Goal: Information Seeking & Learning: Learn about a topic

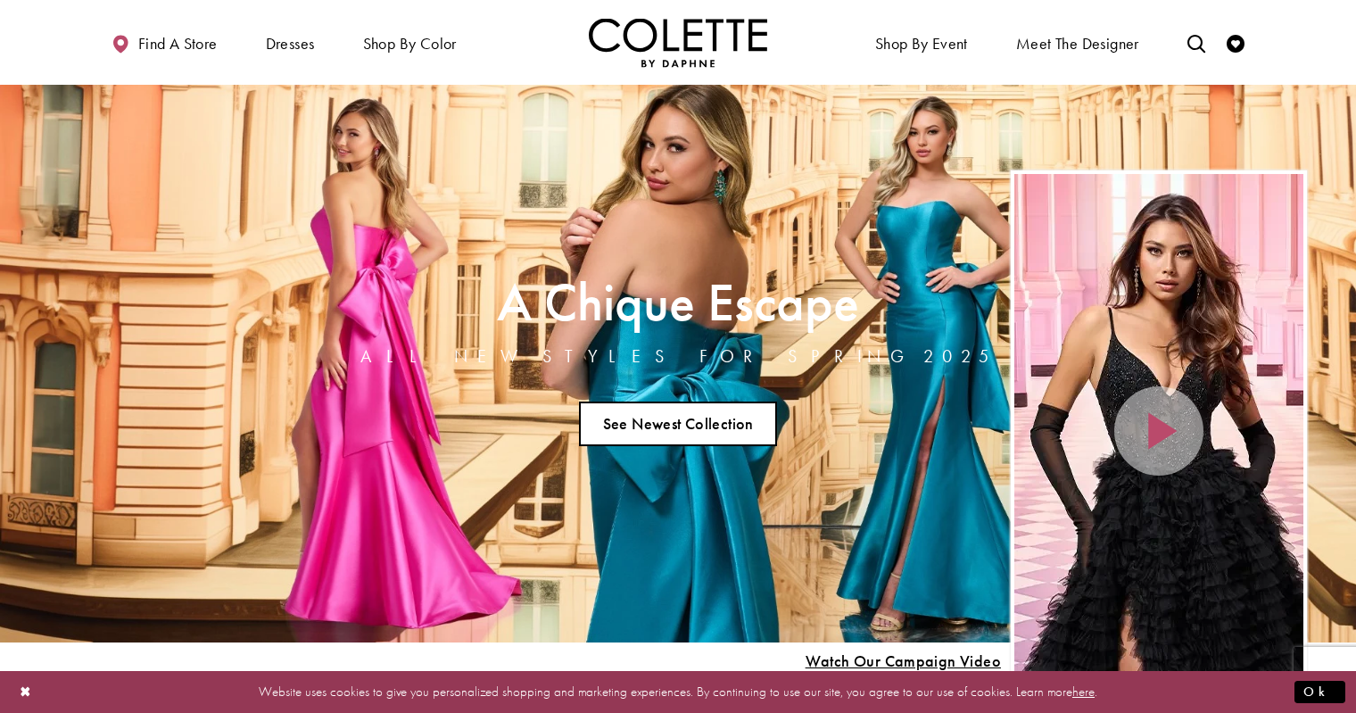
click at [667, 420] on link "See Newest Collection" at bounding box center [678, 423] width 198 height 45
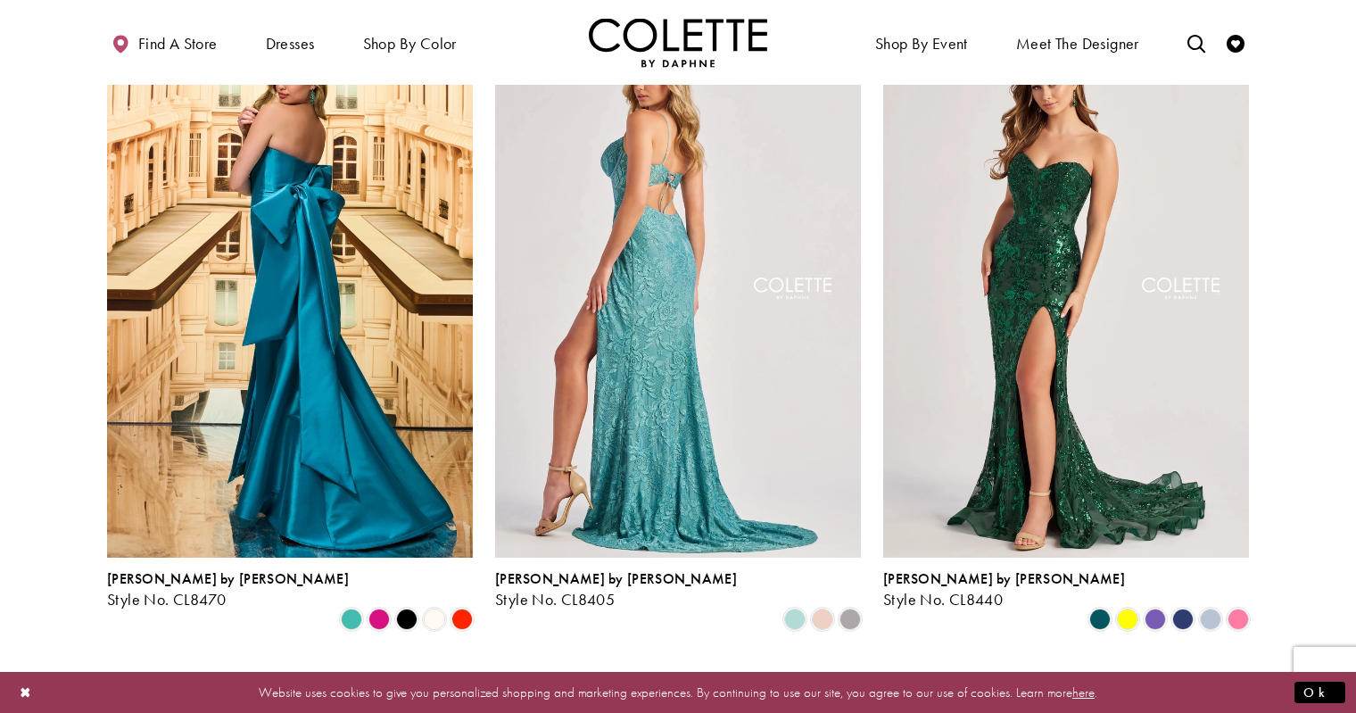
scroll to position [573, 0]
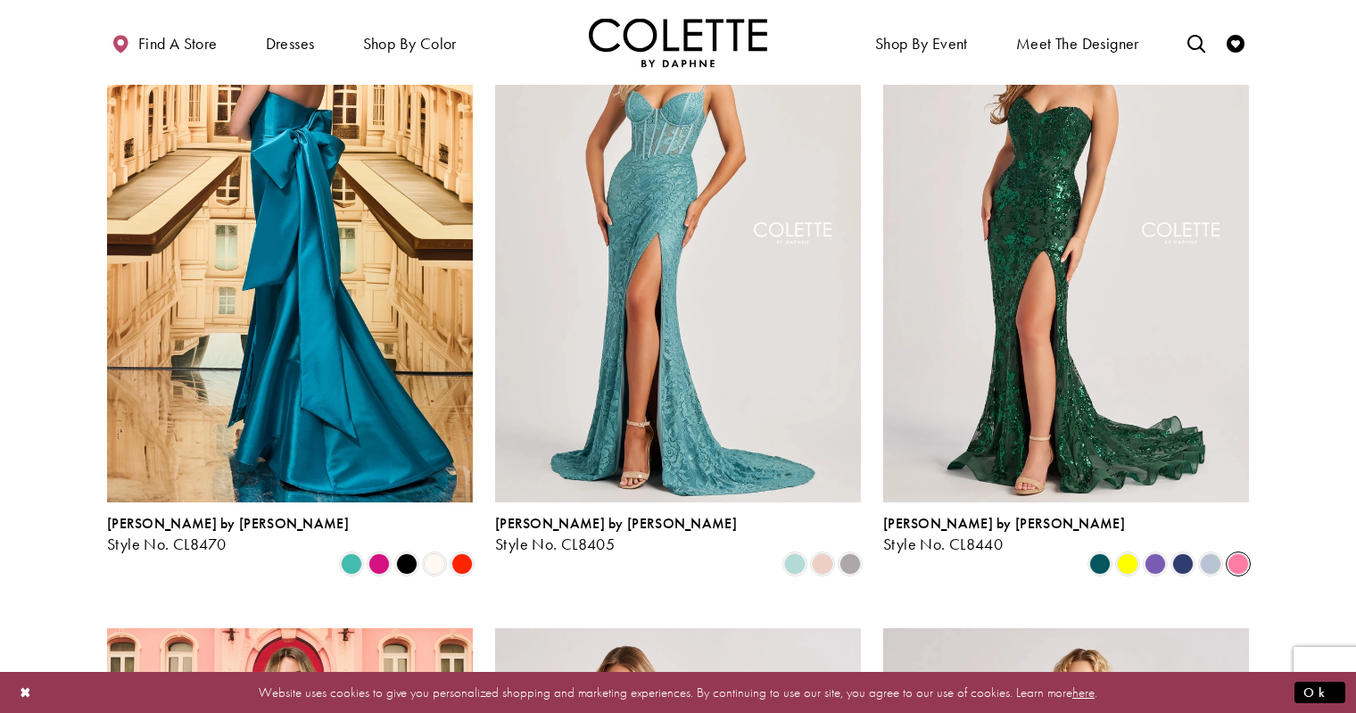
click at [1242, 553] on span "Product List" at bounding box center [1237, 563] width 21 height 21
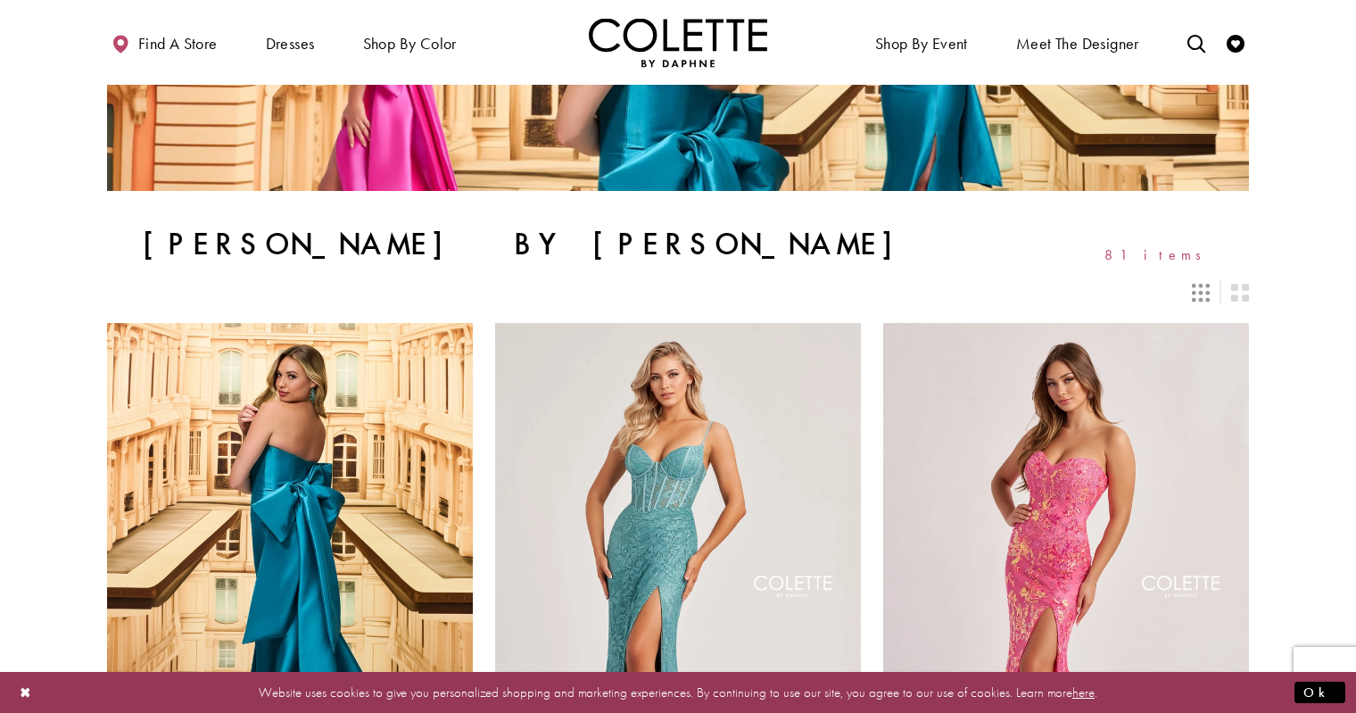
scroll to position [145, 0]
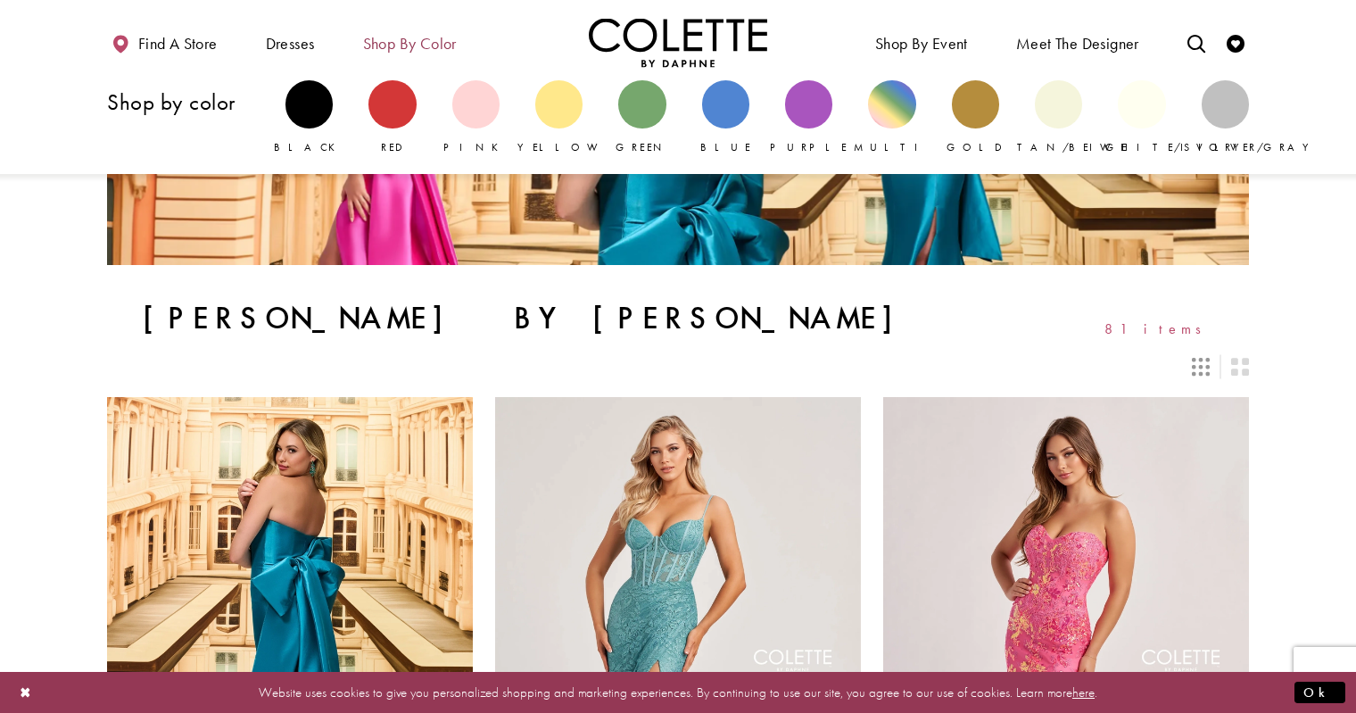
click at [435, 32] on span "Shop by color" at bounding box center [410, 42] width 103 height 49
click at [488, 120] on div "Primary block" at bounding box center [475, 103] width 47 height 47
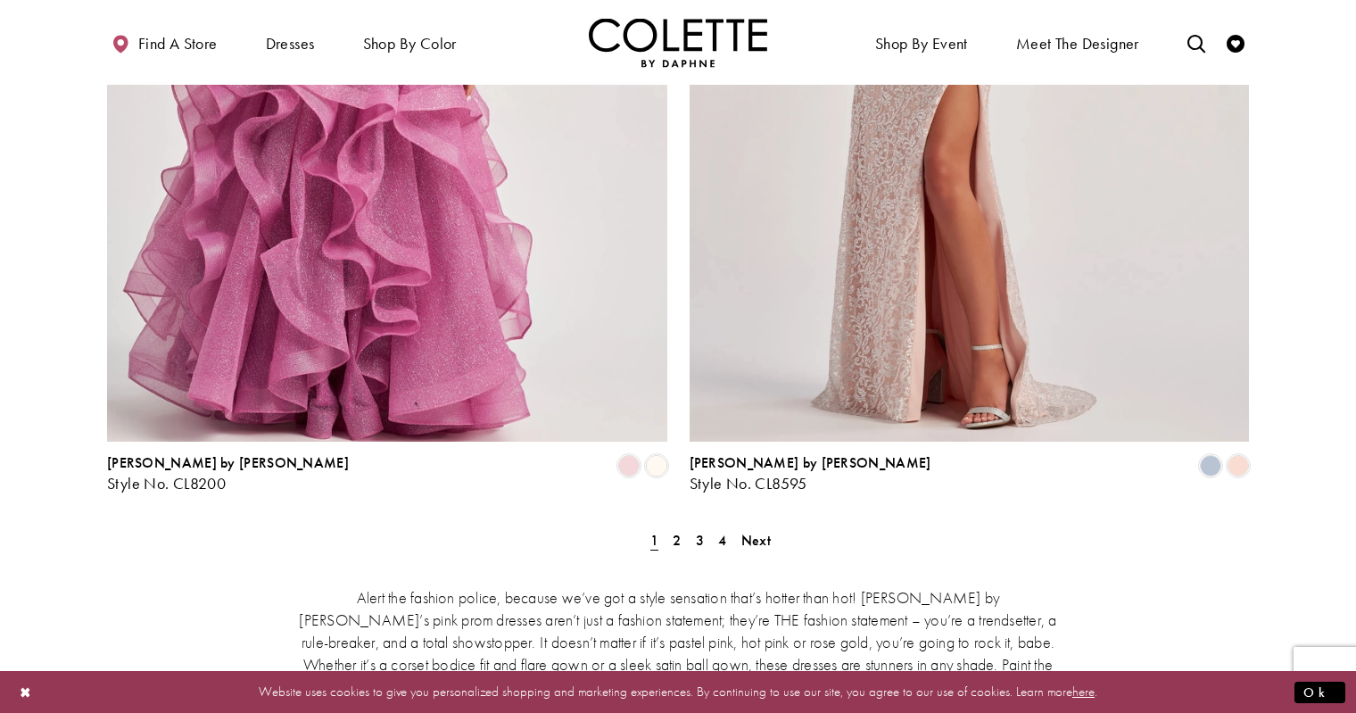
scroll to position [3259, 0]
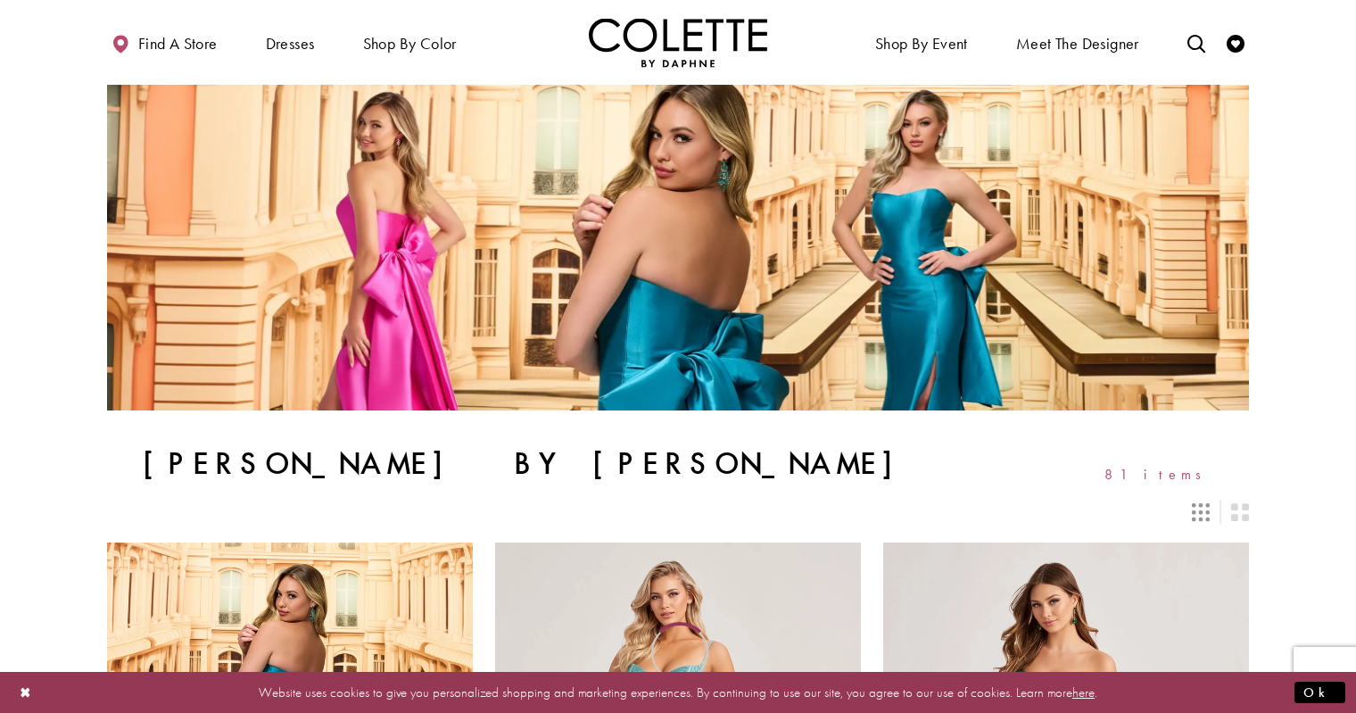
scroll to position [145, 0]
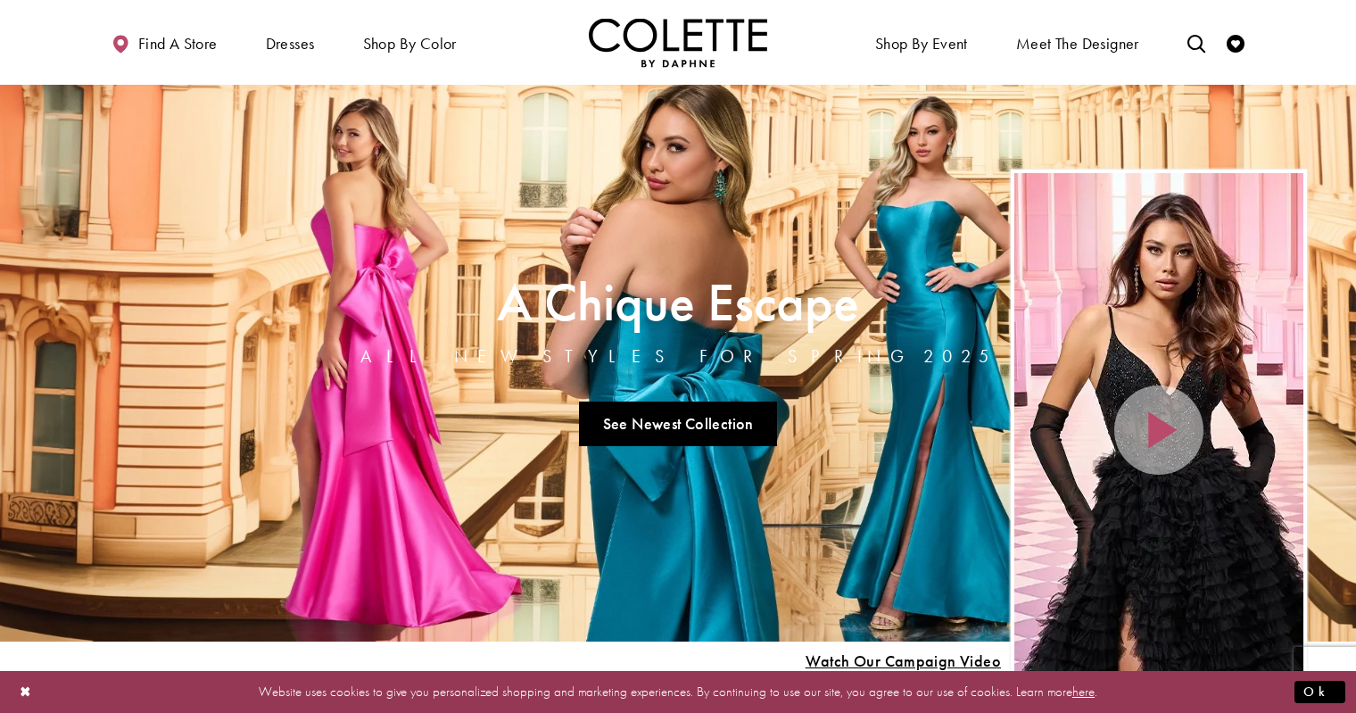
scroll to position [79, 0]
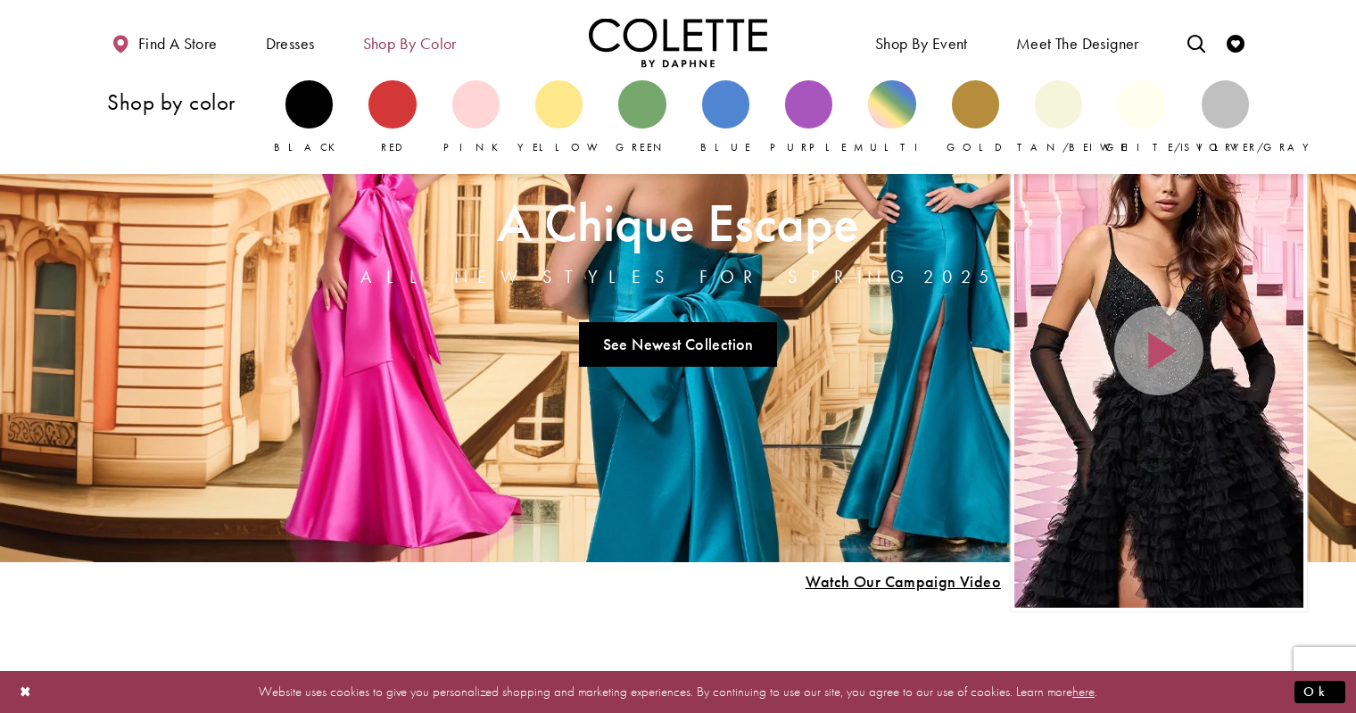
click at [418, 41] on span "Shop by color" at bounding box center [410, 44] width 94 height 18
click at [984, 98] on div "Primary block" at bounding box center [975, 103] width 47 height 47
click at [411, 56] on span "Shop by color" at bounding box center [410, 42] width 103 height 49
click at [644, 113] on div "Primary block" at bounding box center [641, 103] width 47 height 47
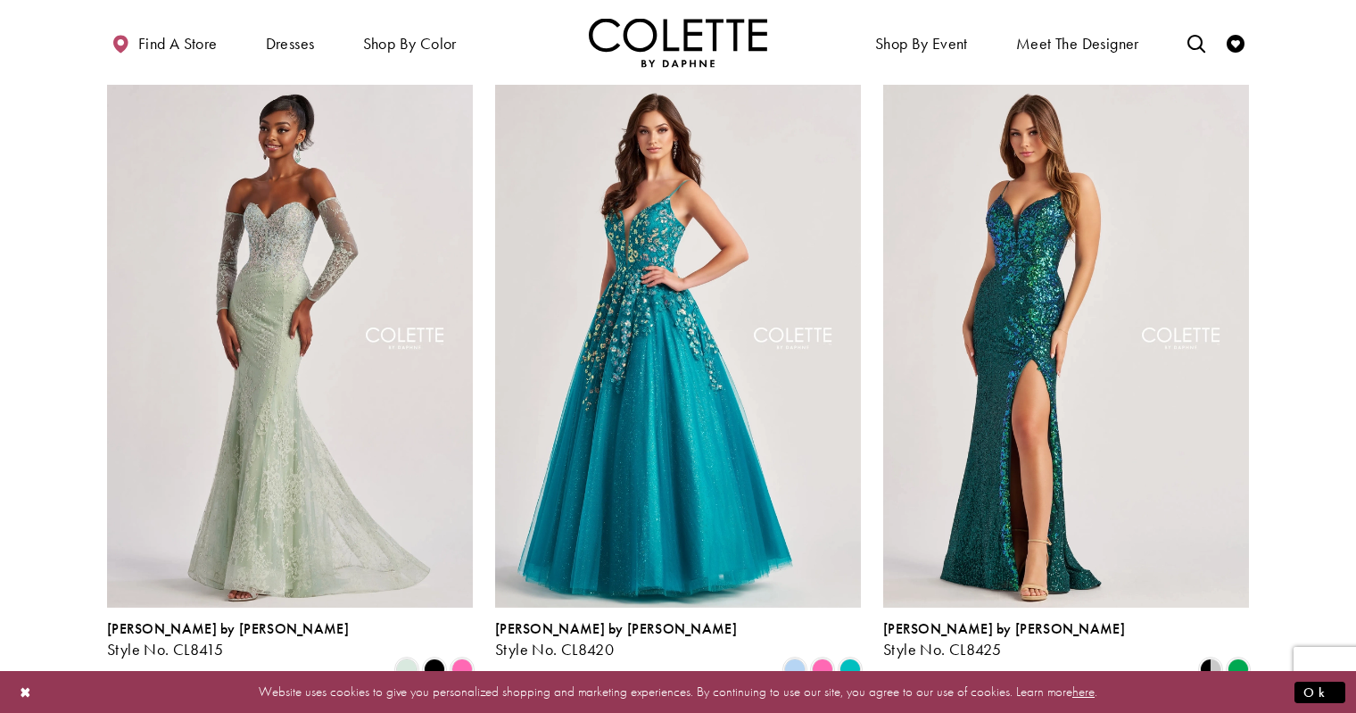
scroll to position [827, 0]
click at [1005, 367] on img "Visit Colette by Daphne Style No. CL8425 Page" at bounding box center [1066, 340] width 366 height 532
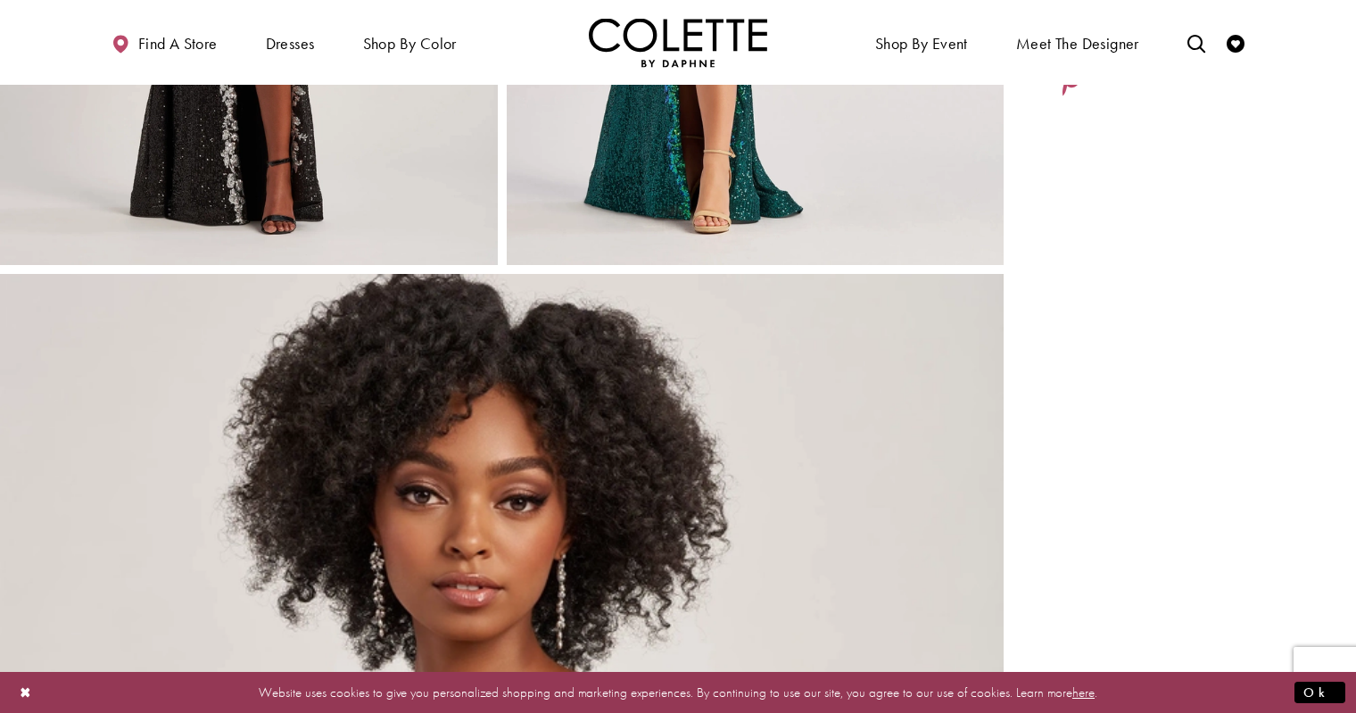
scroll to position [661, 0]
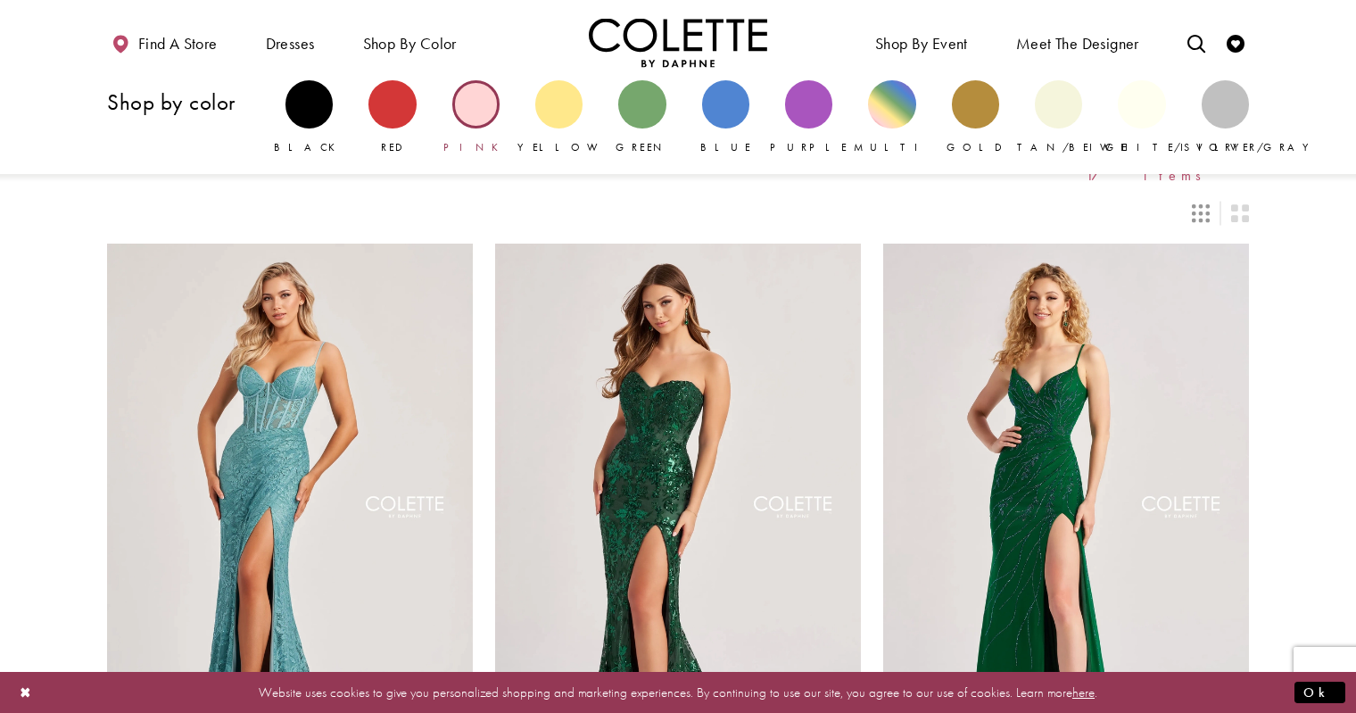
click at [461, 102] on div "Primary block" at bounding box center [475, 103] width 47 height 47
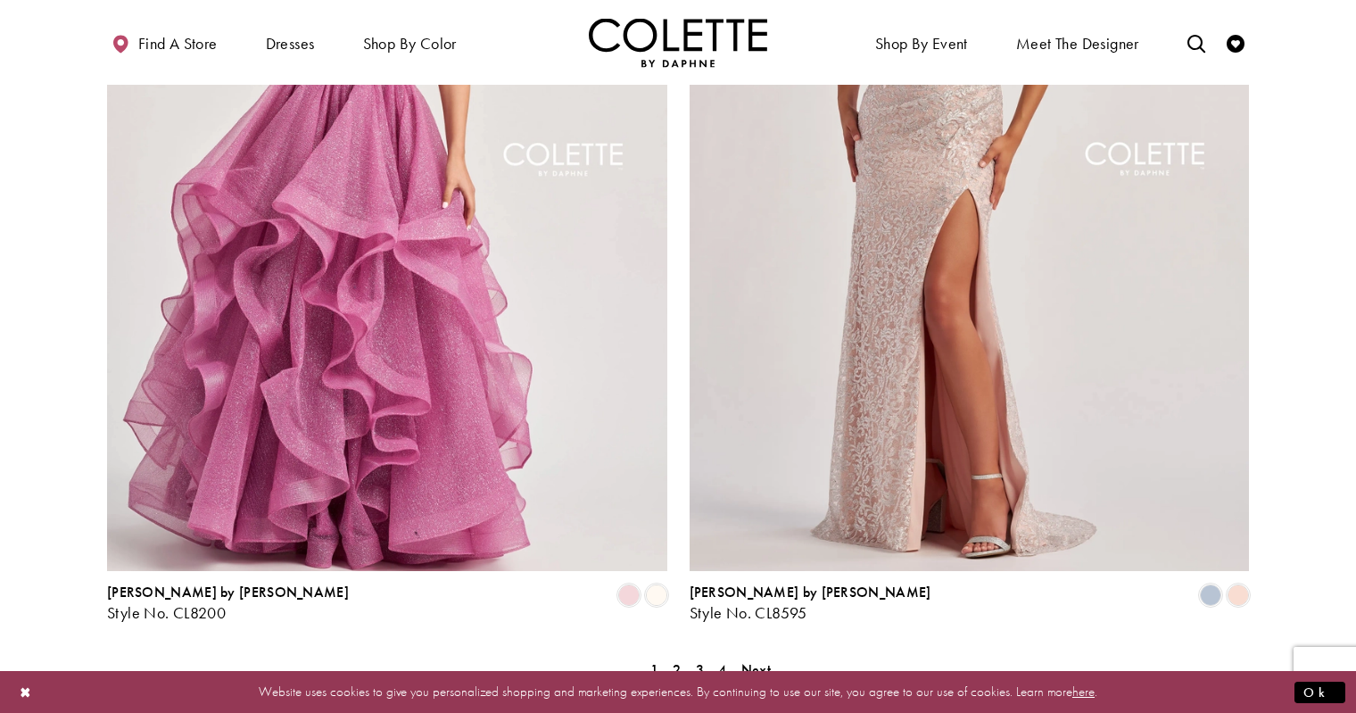
scroll to position [3386, 0]
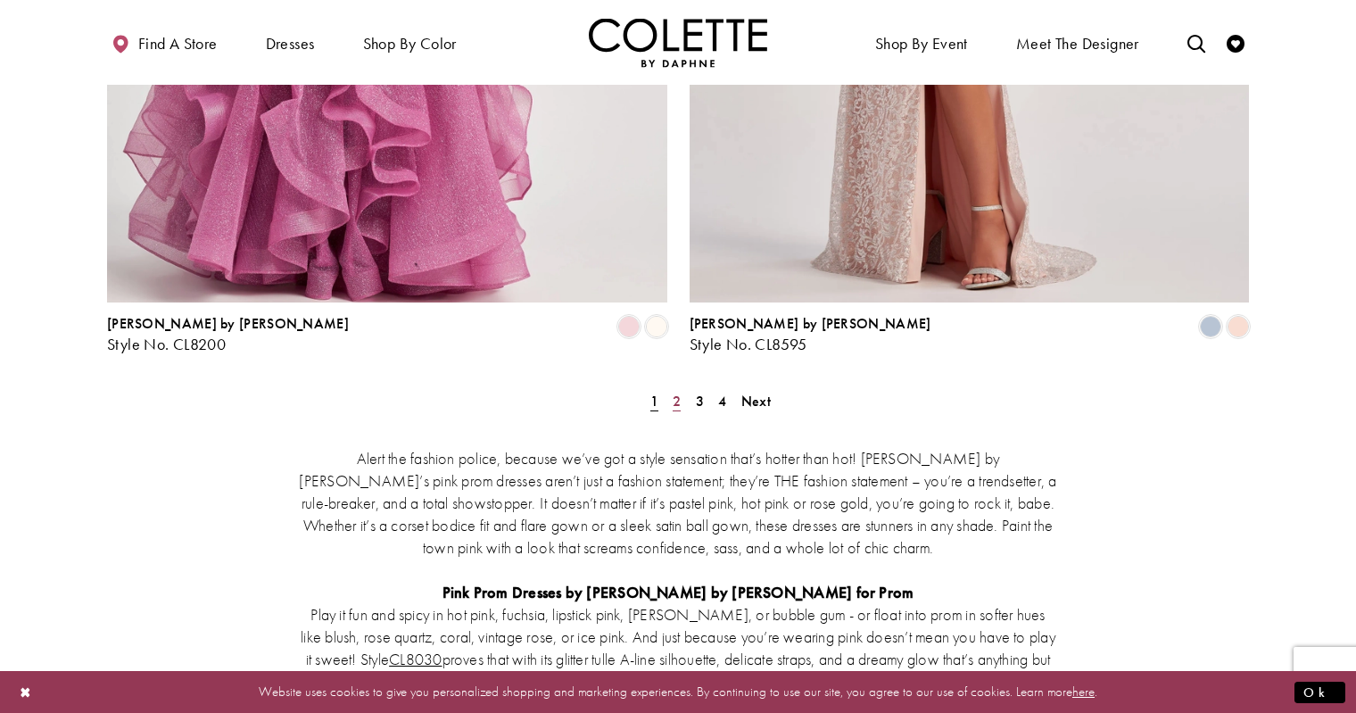
click at [675, 392] on span "2" at bounding box center [676, 401] width 8 height 19
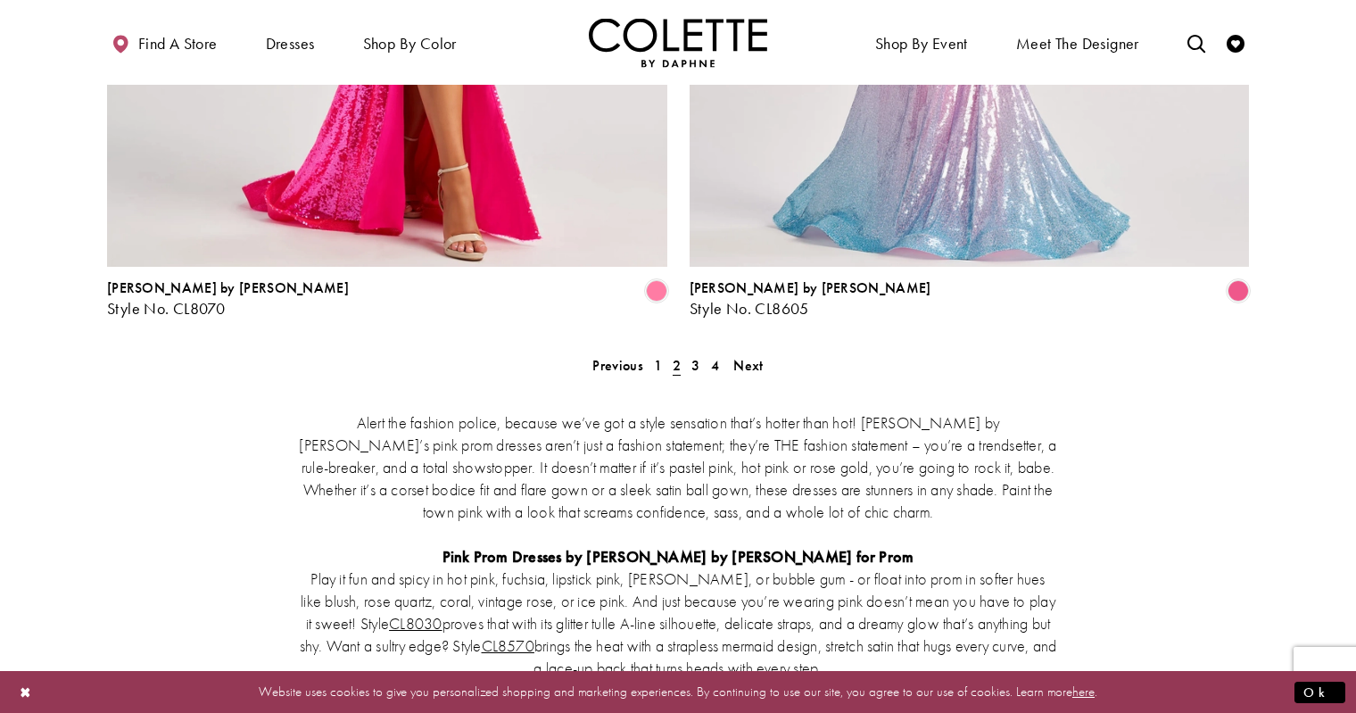
scroll to position [3435, 0]
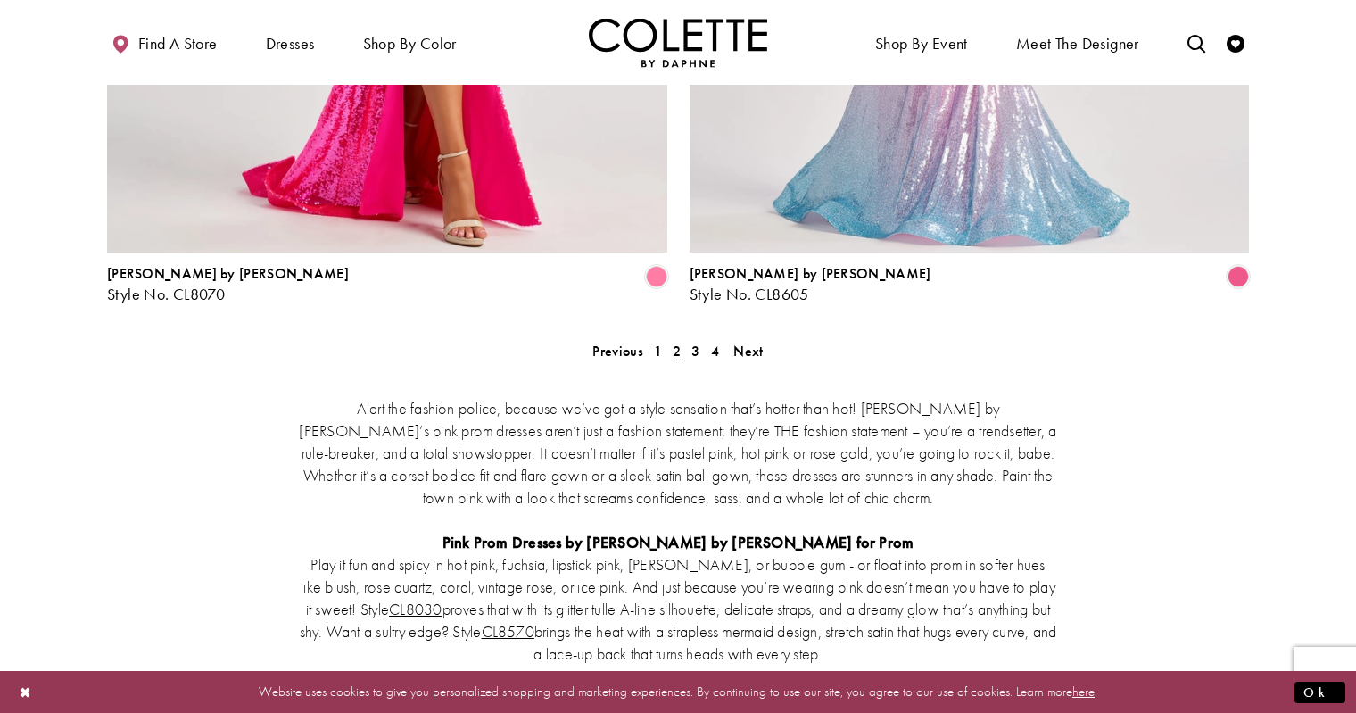
click at [672, 342] on span "2" at bounding box center [676, 351] width 8 height 19
click at [676, 342] on span "2" at bounding box center [676, 351] width 8 height 19
click at [692, 342] on span "3" at bounding box center [695, 351] width 8 height 19
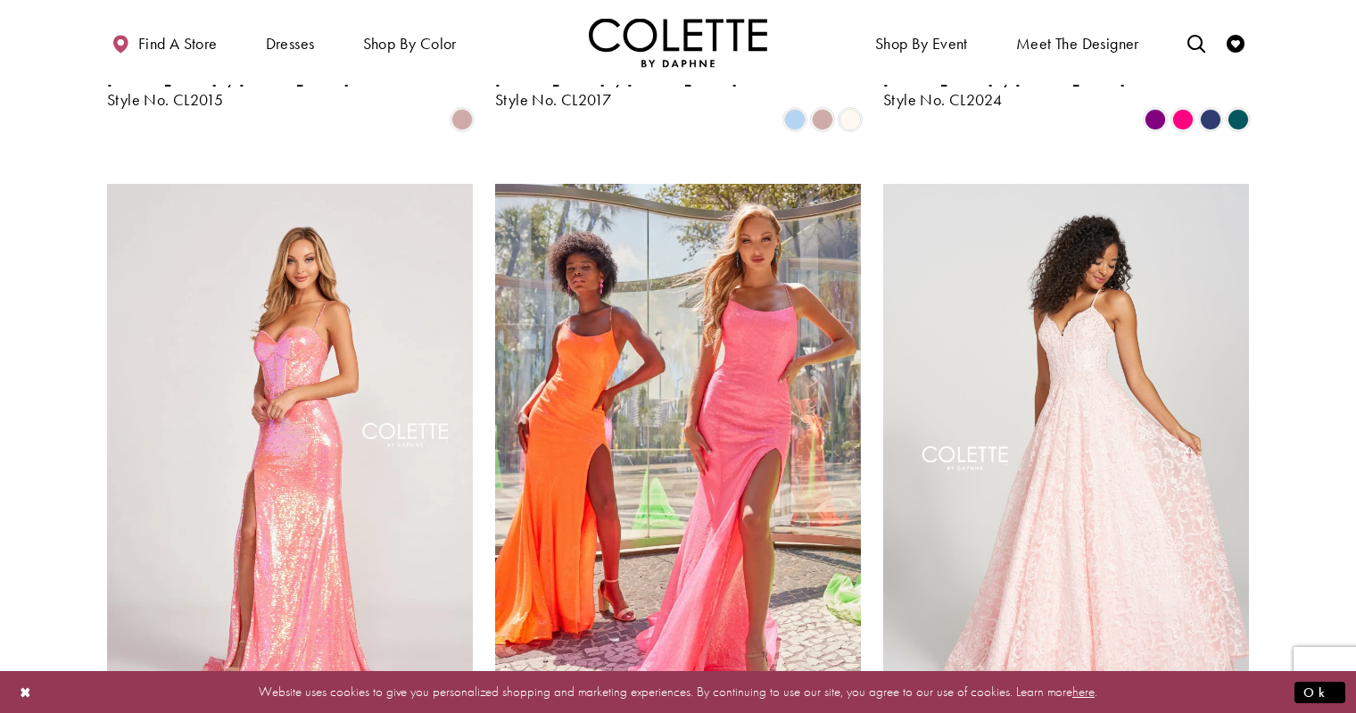
scroll to position [2074, 0]
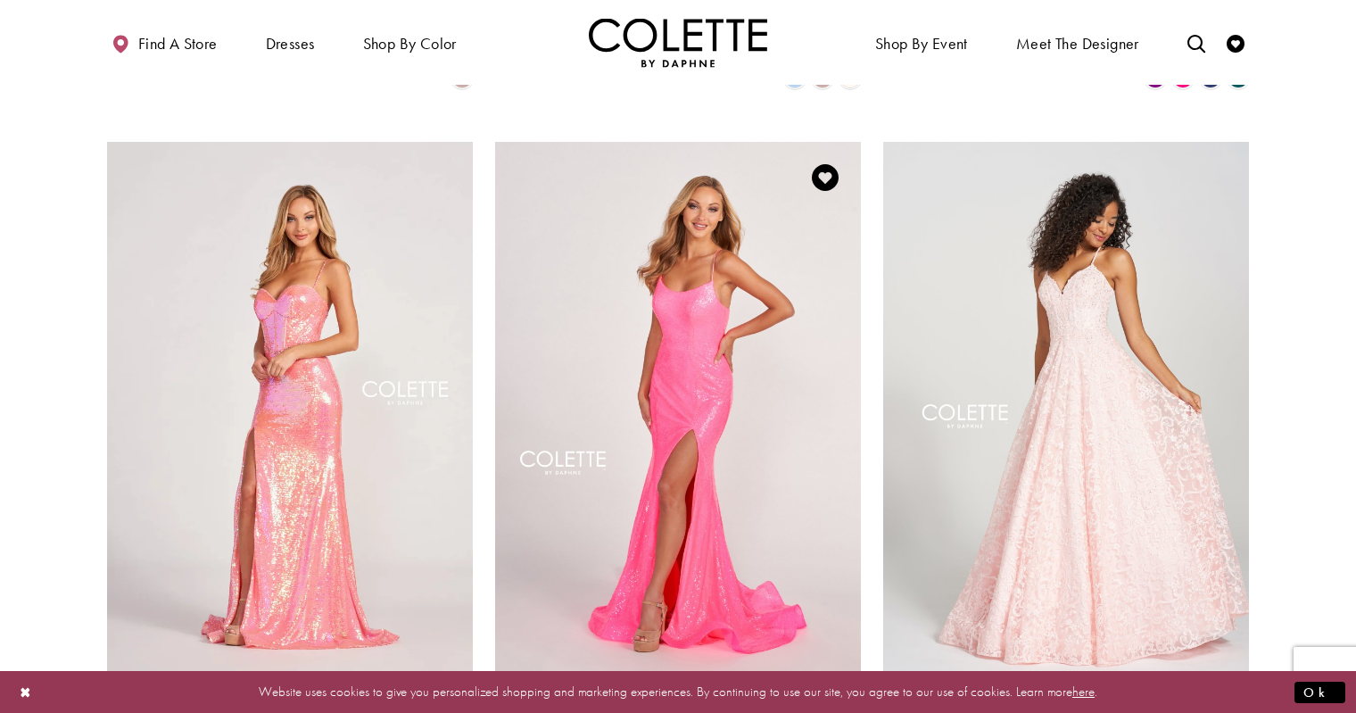
click at [665, 391] on img "Visit Colette by Daphne Style No. CL2060 Page" at bounding box center [678, 408] width 366 height 532
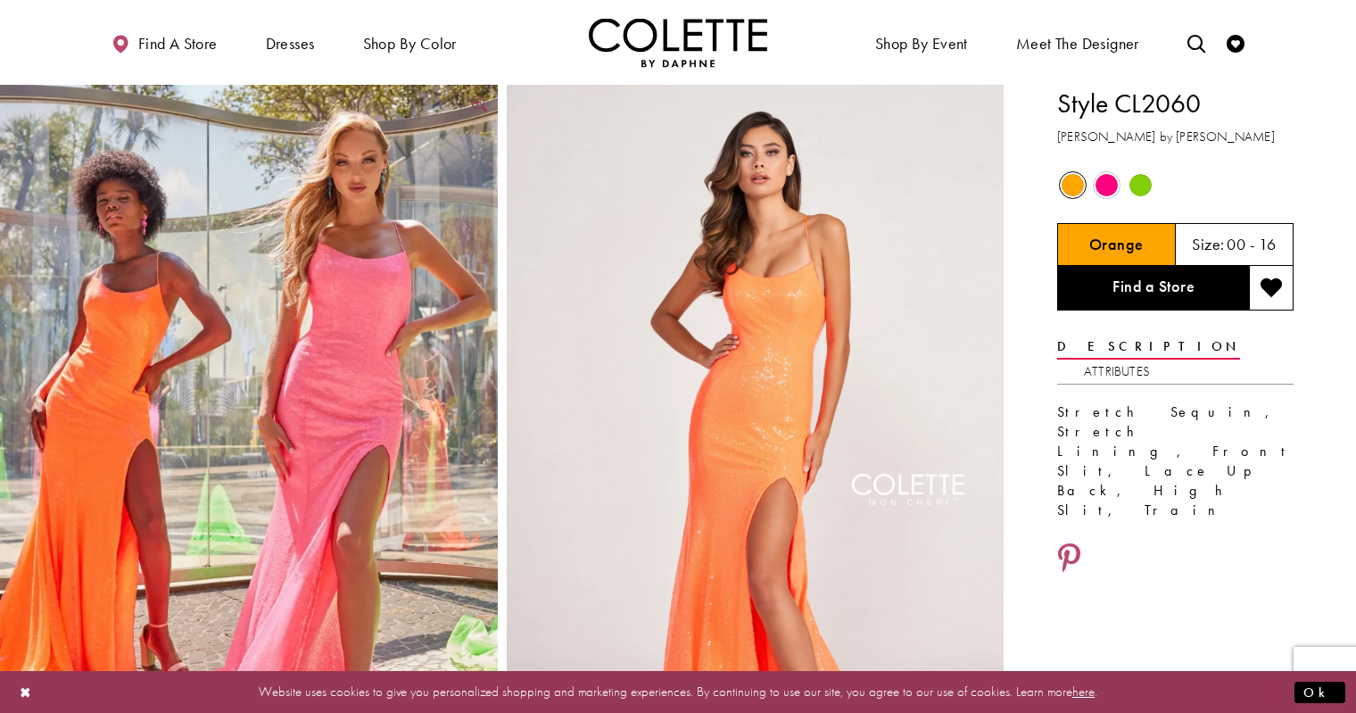
click at [389, 392] on img "Full size Style CL2060 Colette by Daphne #0 default Orange Hot Pink picture" at bounding box center [249, 458] width 498 height 746
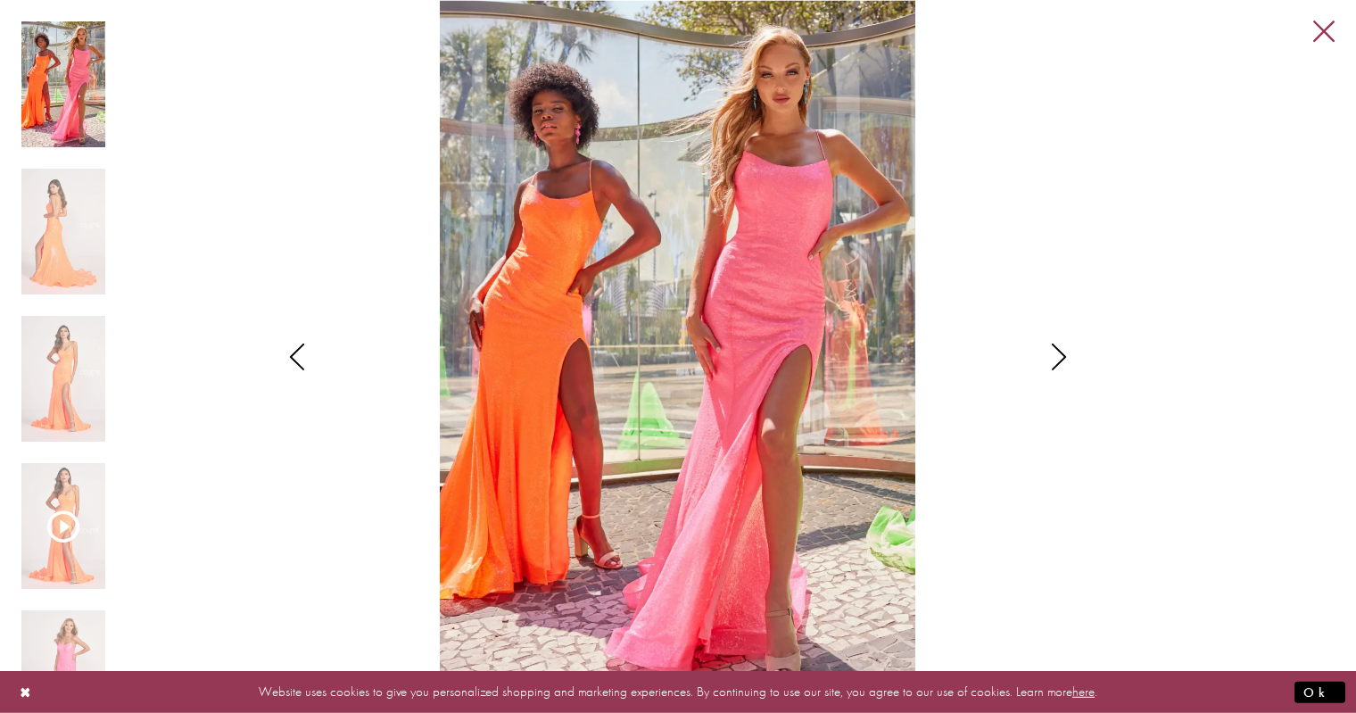
click at [1317, 36] on link "Close" at bounding box center [1323, 31] width 21 height 21
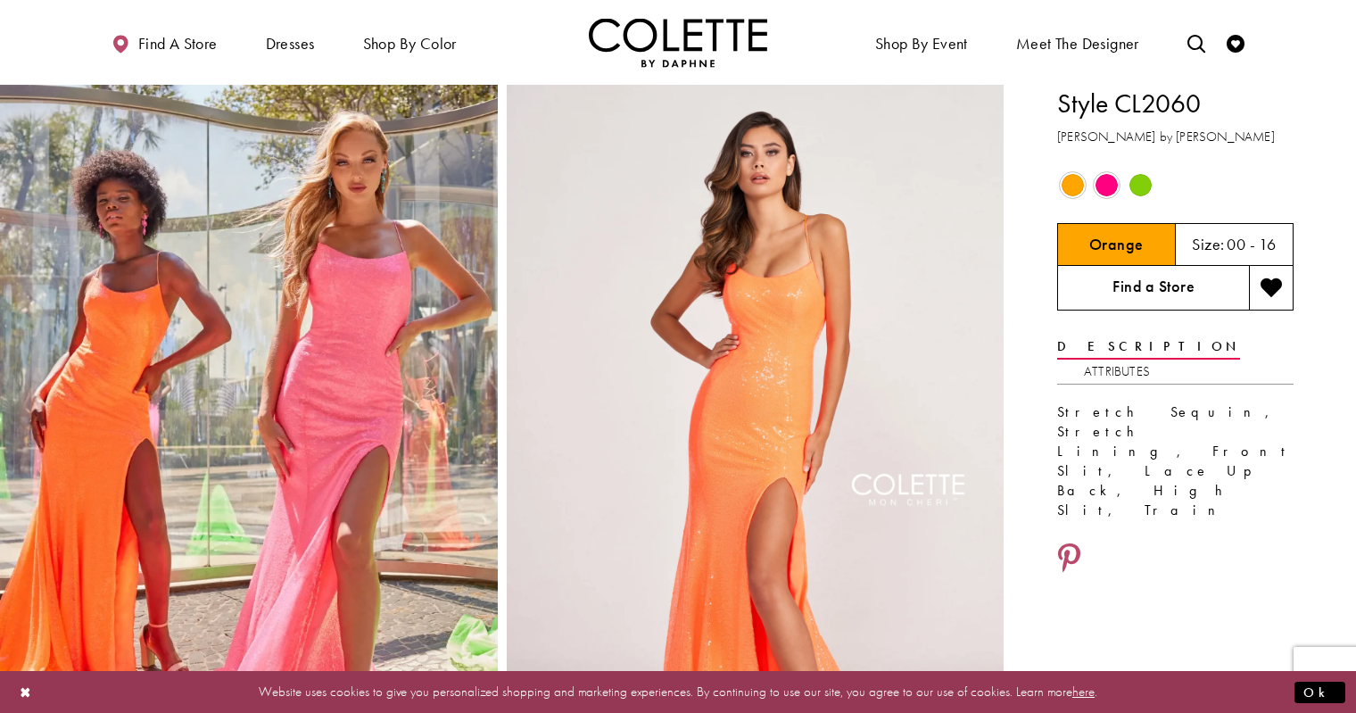
click at [1129, 298] on link "Find a Store" at bounding box center [1153, 288] width 192 height 45
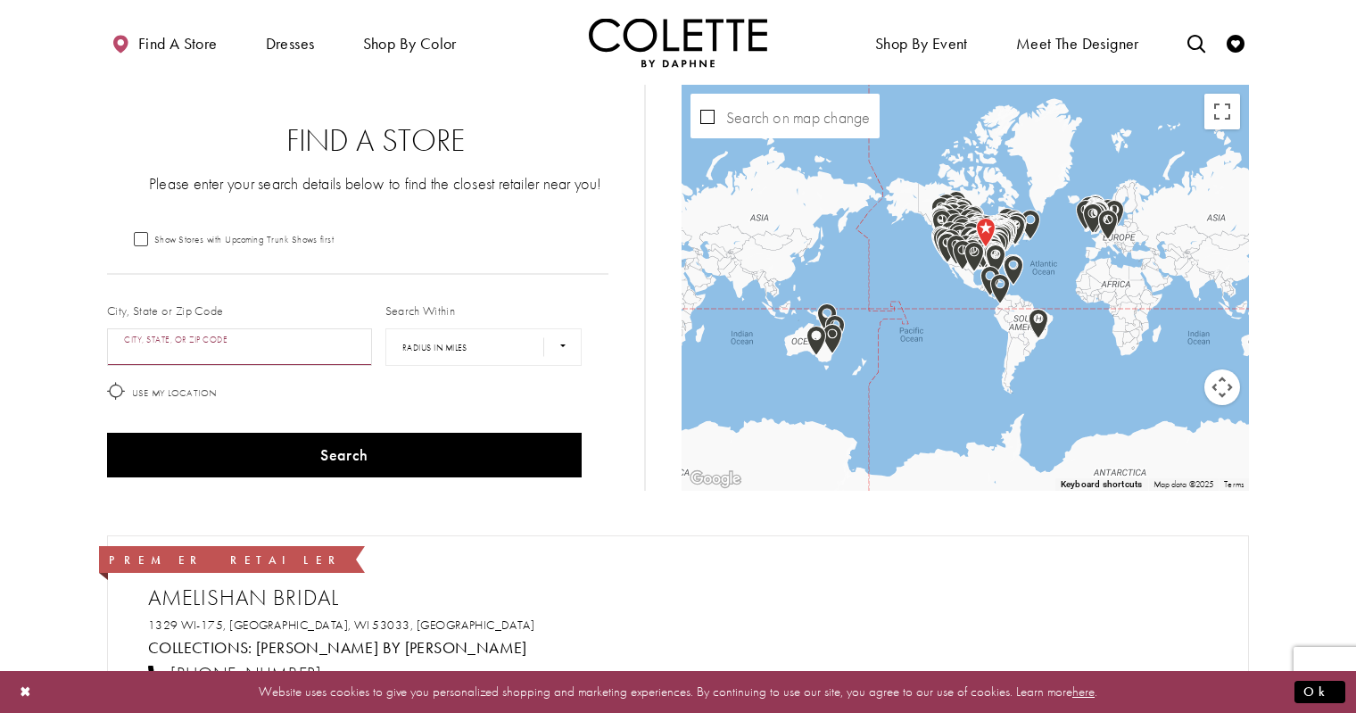
click at [185, 354] on input "City, State, or ZIP Code" at bounding box center [239, 346] width 265 height 37
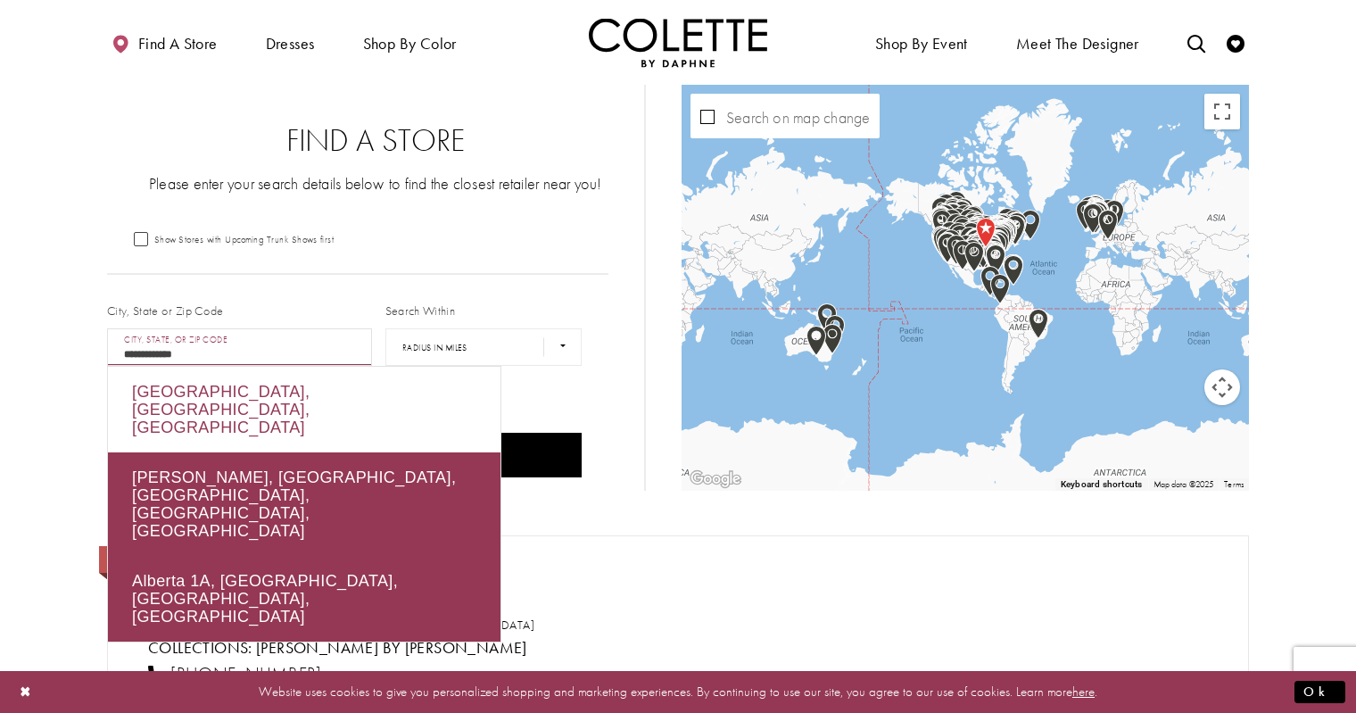
click at [152, 391] on div "Calgary, Alberta, Canada" at bounding box center [304, 410] width 392 height 86
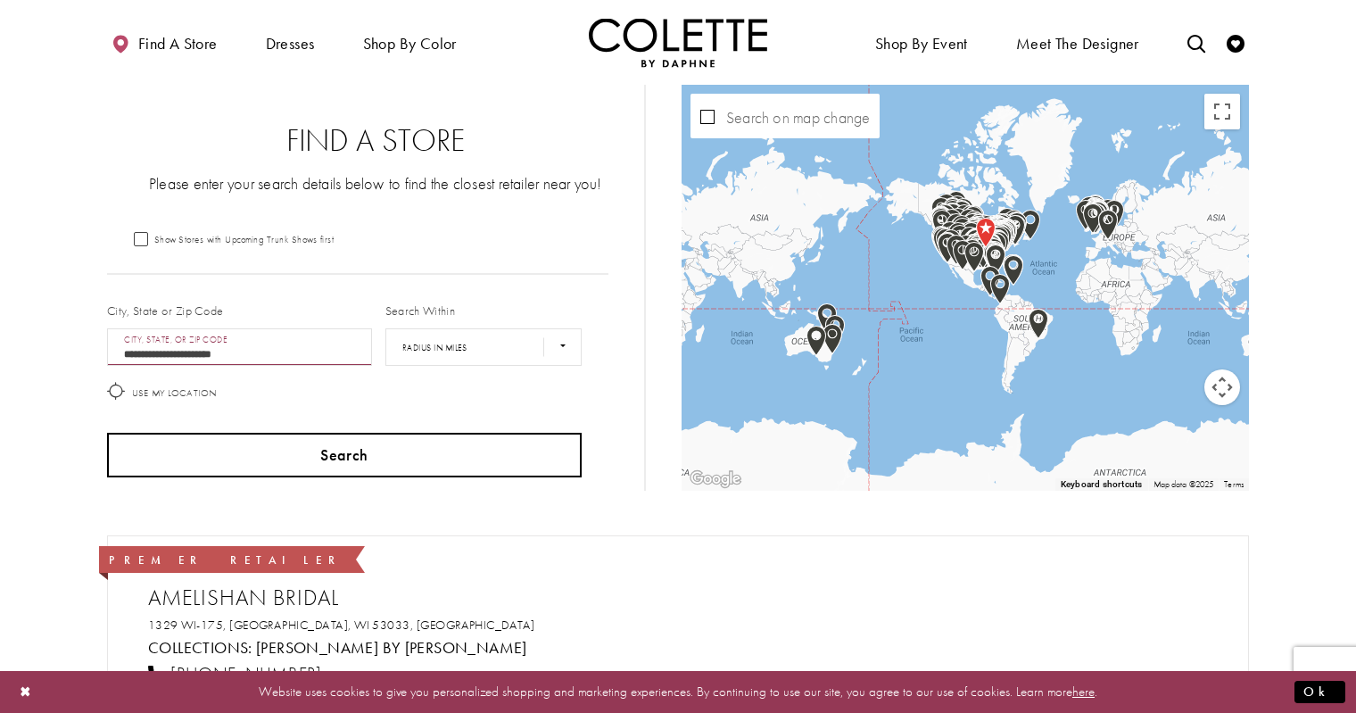
type input "**********"
click at [308, 452] on button "Search" at bounding box center [344, 455] width 474 height 45
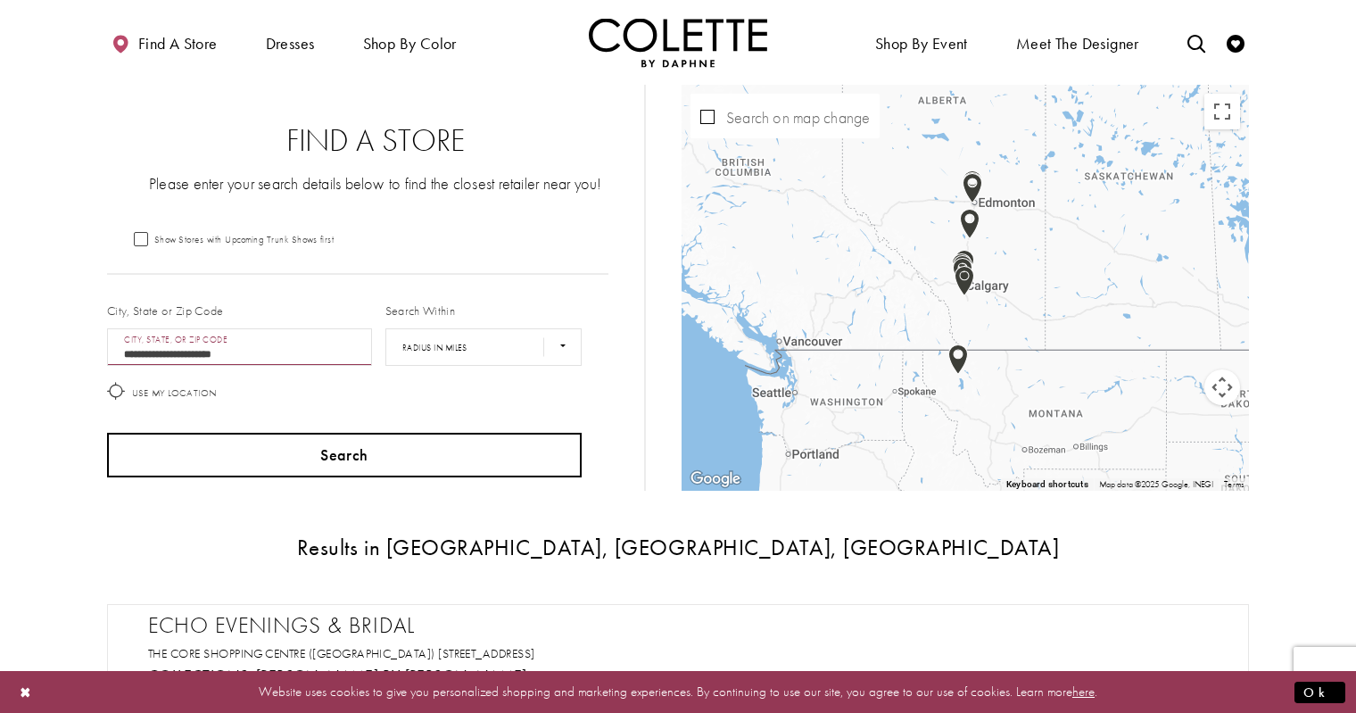
click at [343, 464] on button "Search" at bounding box center [344, 455] width 474 height 45
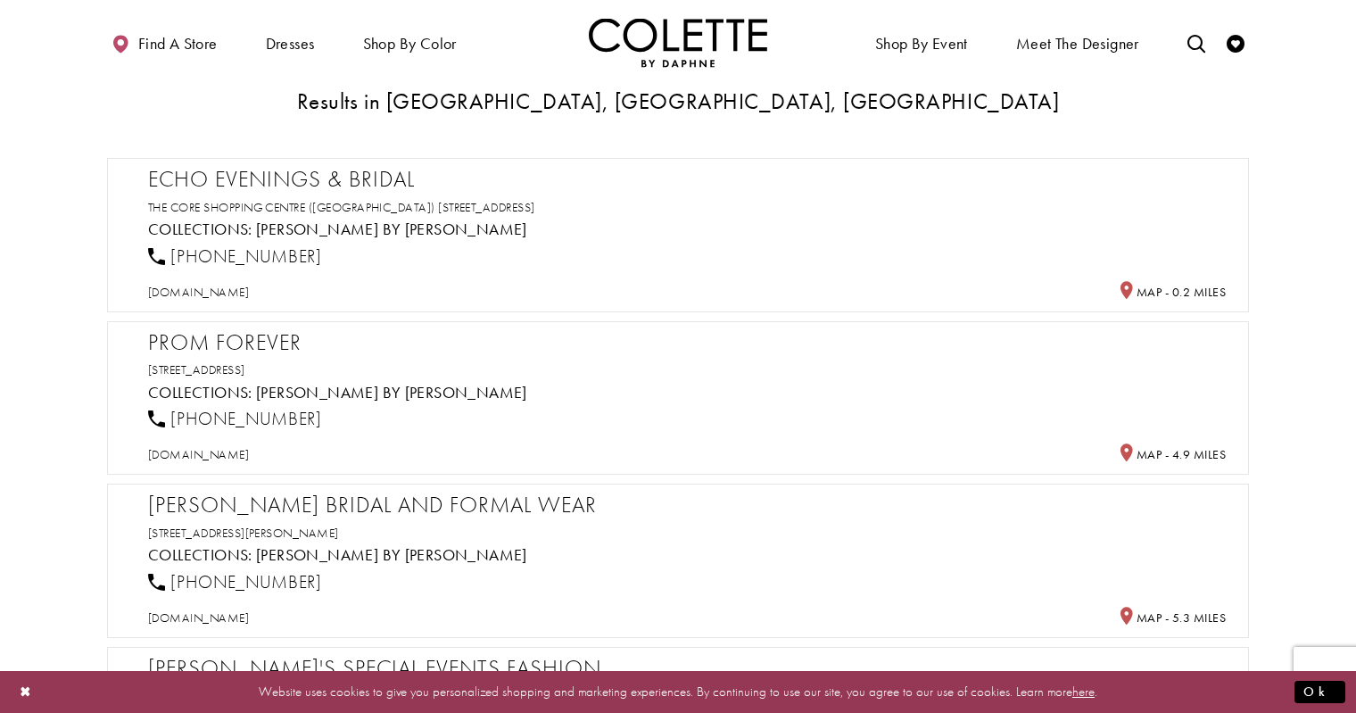
scroll to position [511, 0]
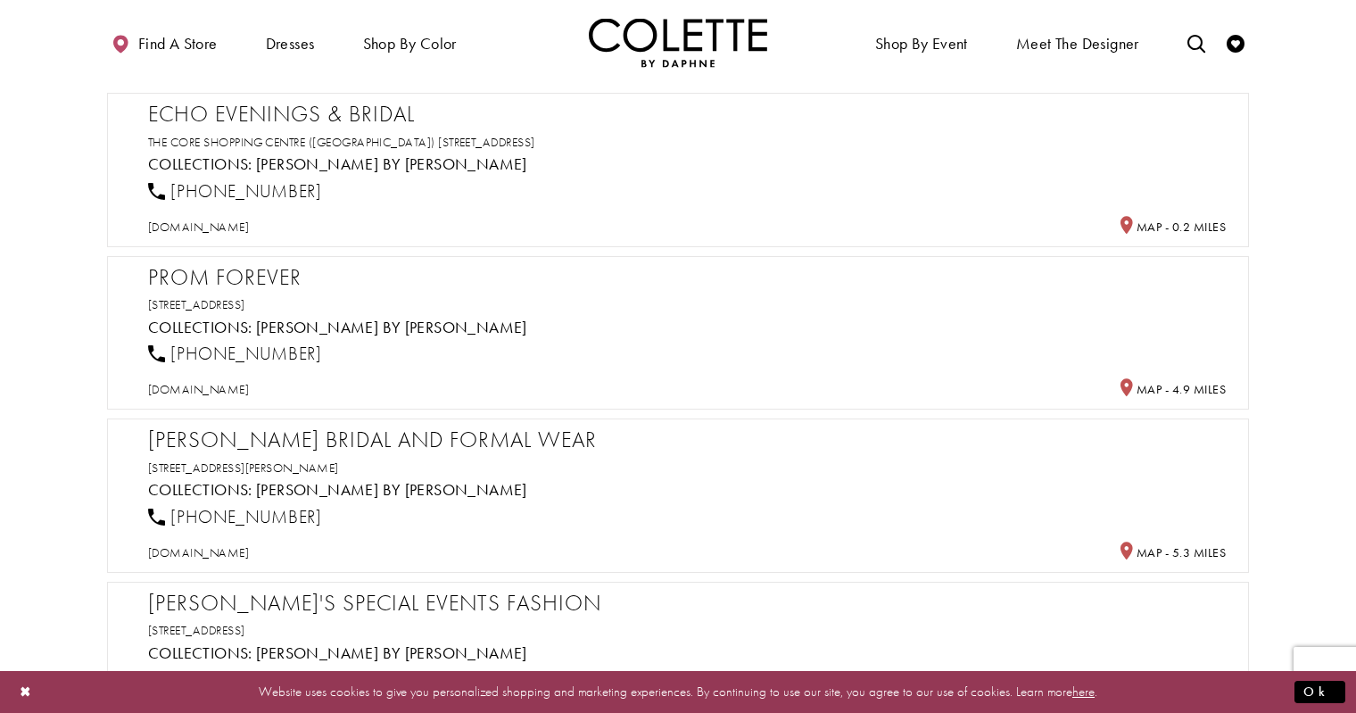
click at [283, 278] on h2 "Prom Forever" at bounding box center [686, 277] width 1077 height 27
click at [235, 285] on h2 "Prom Forever" at bounding box center [686, 277] width 1077 height 27
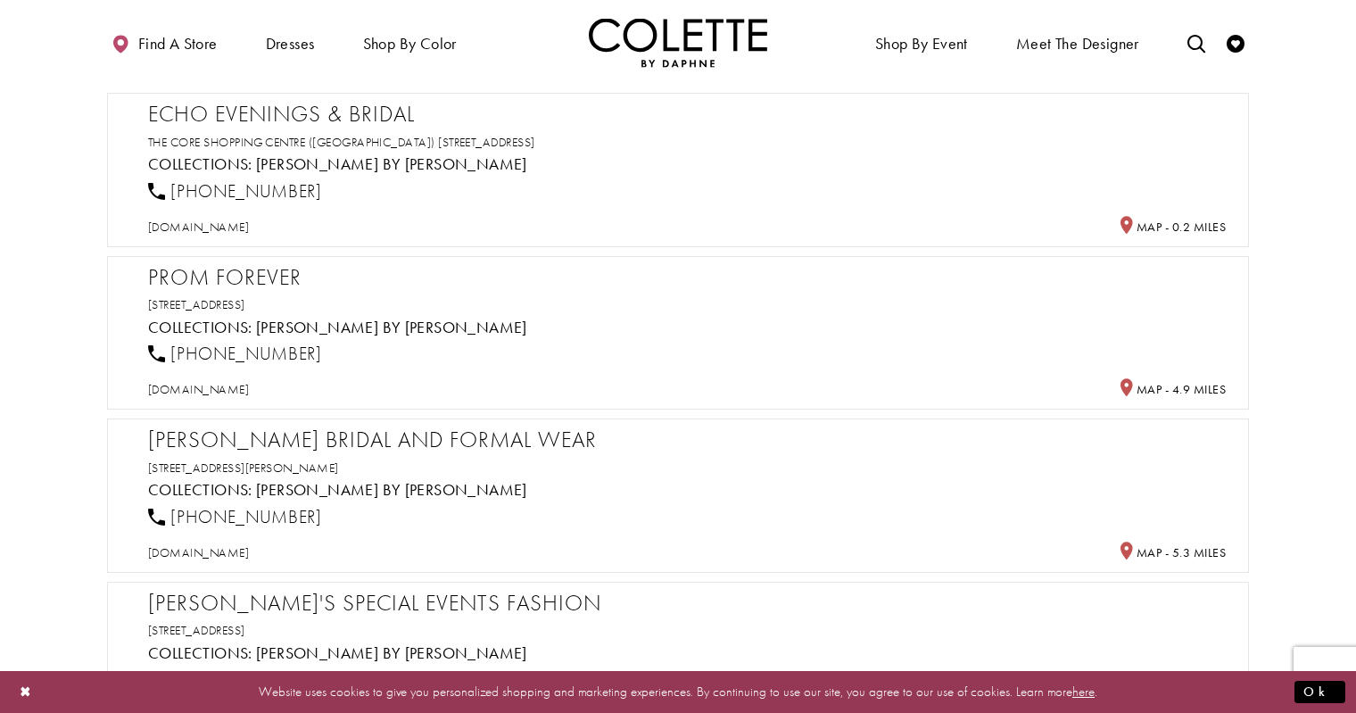
scroll to position [0, 0]
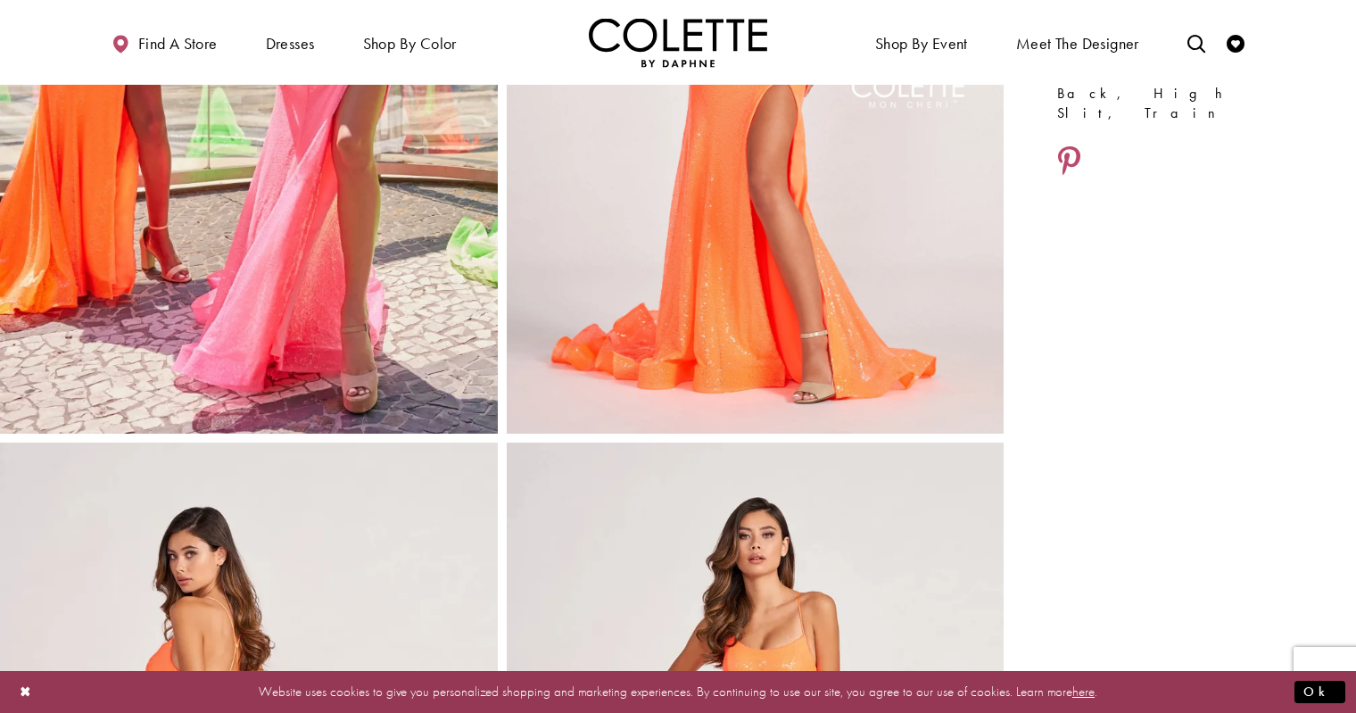
scroll to position [435, 0]
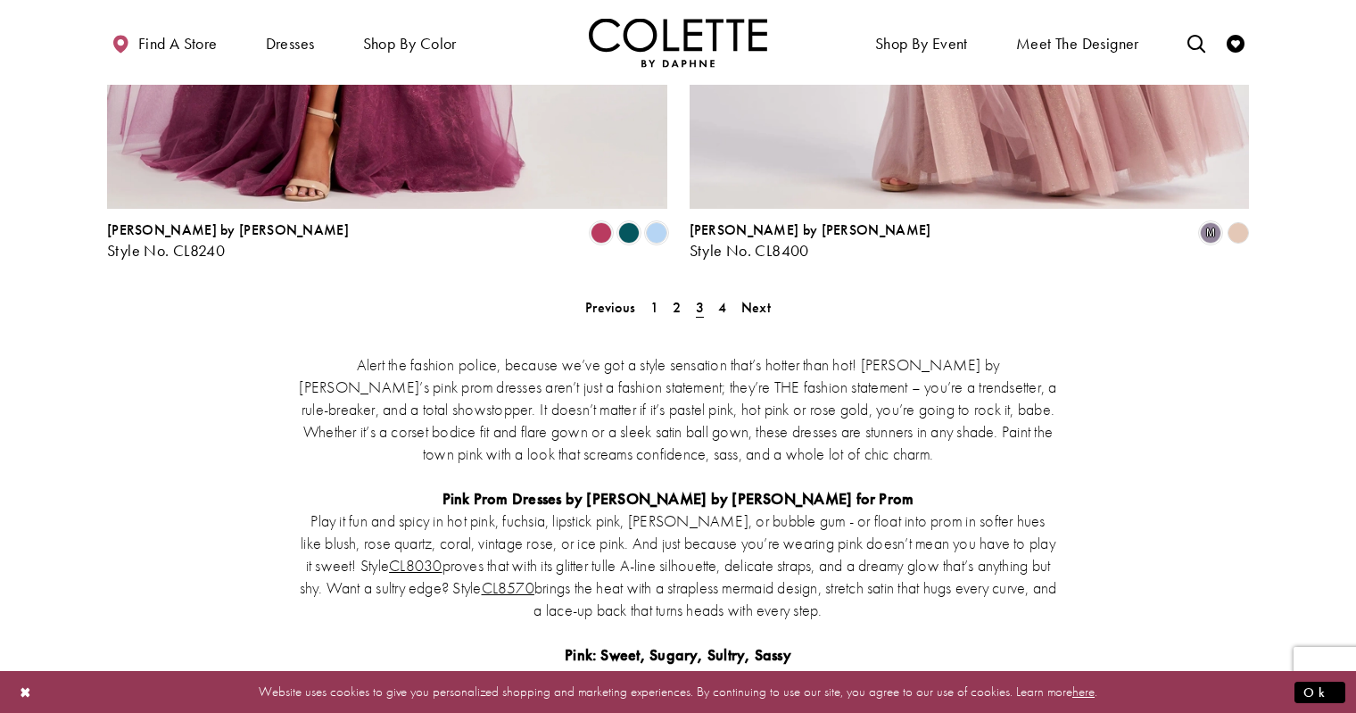
scroll to position [3229, 0]
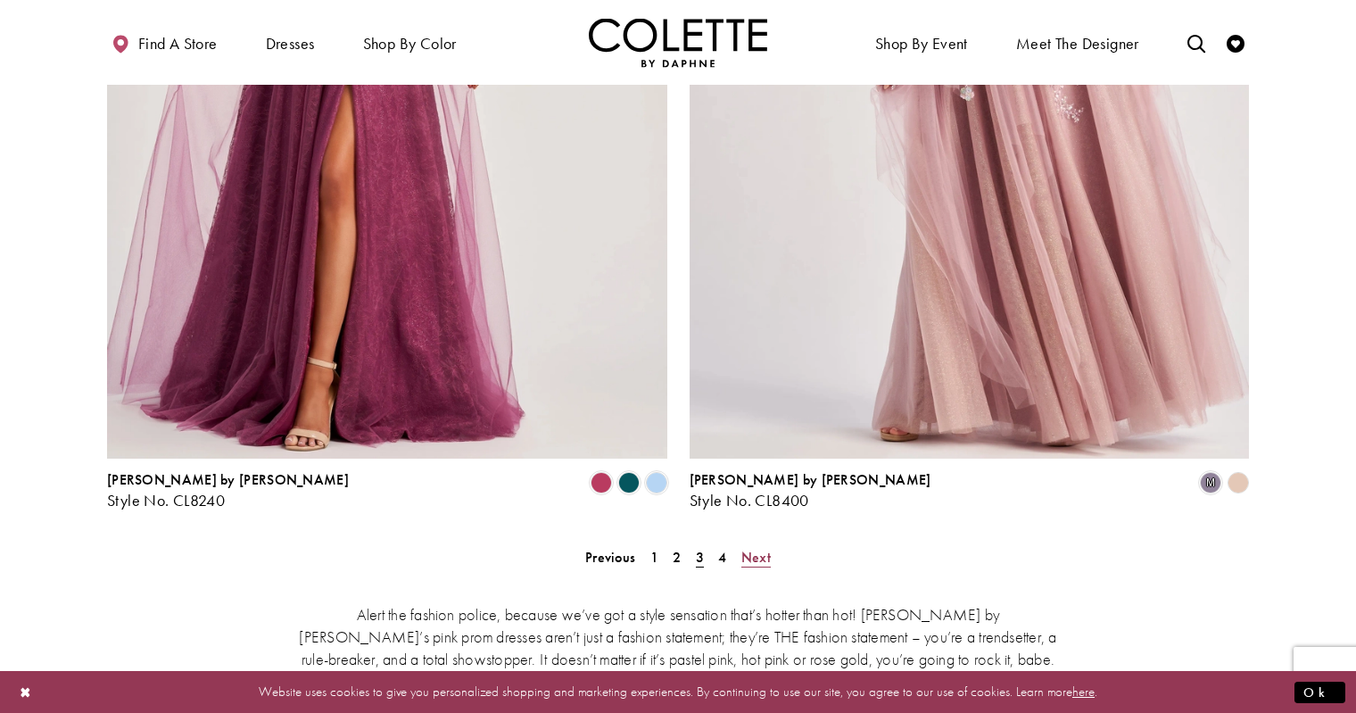
click at [749, 548] on span "Next" at bounding box center [755, 557] width 29 height 19
